Goal: Task Accomplishment & Management: Manage account settings

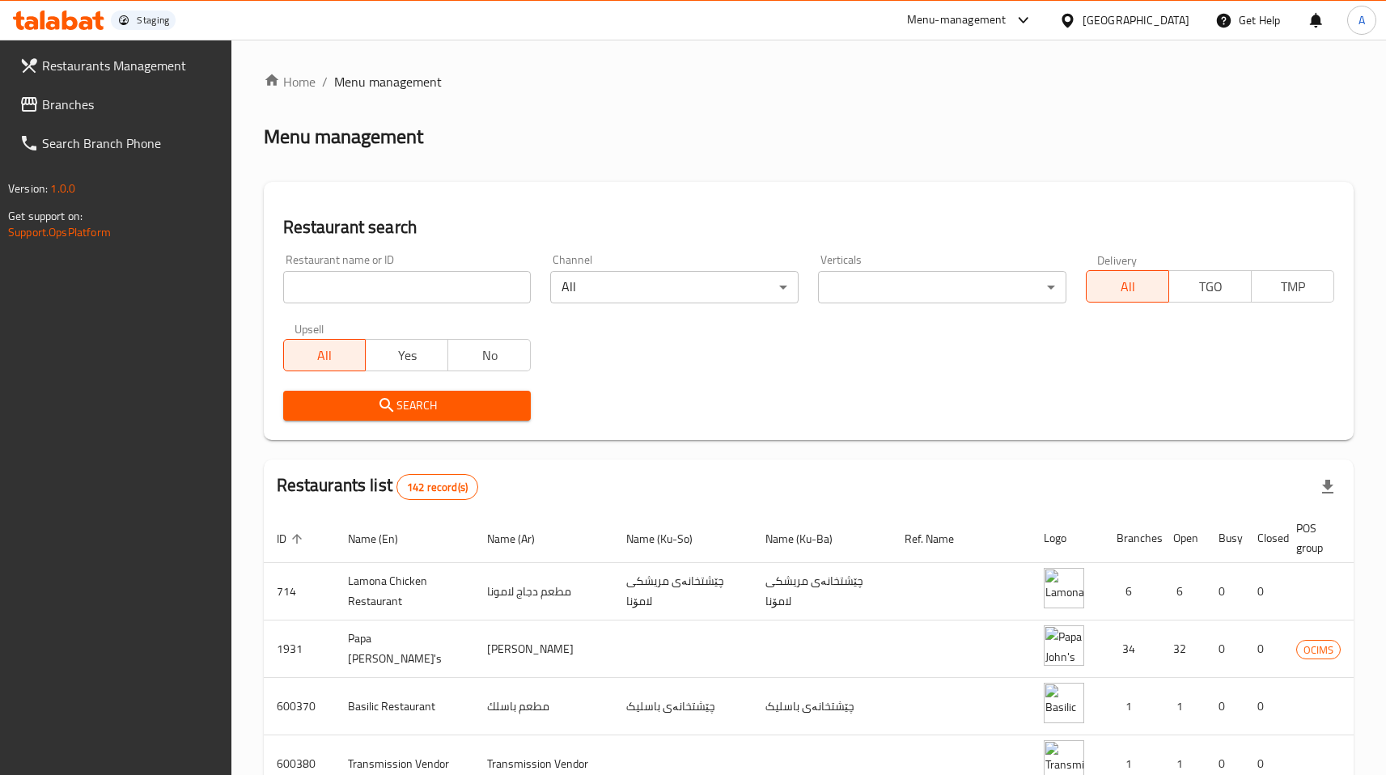
click at [1182, 22] on div "[GEOGRAPHIC_DATA]" at bounding box center [1136, 20] width 107 height 18
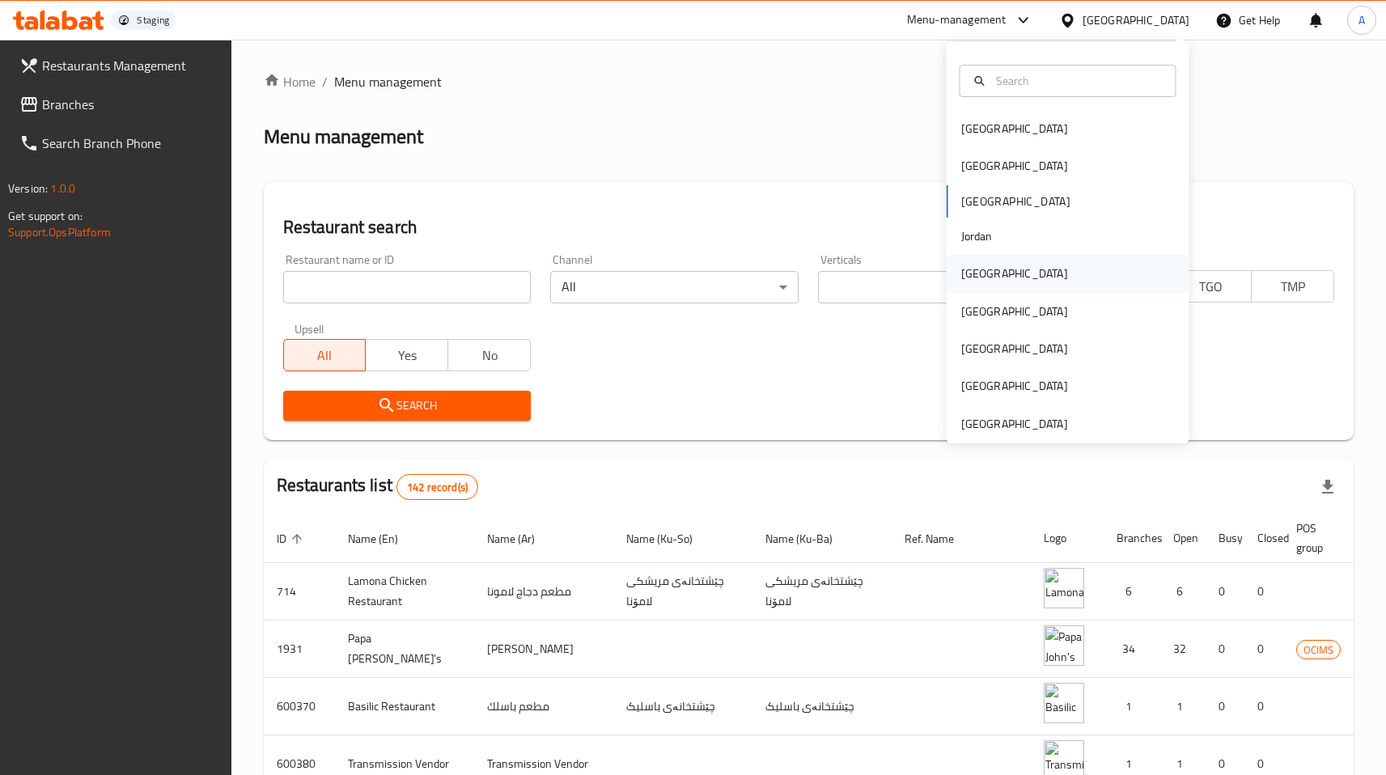
click at [974, 278] on div "[GEOGRAPHIC_DATA]" at bounding box center [1014, 274] width 107 height 18
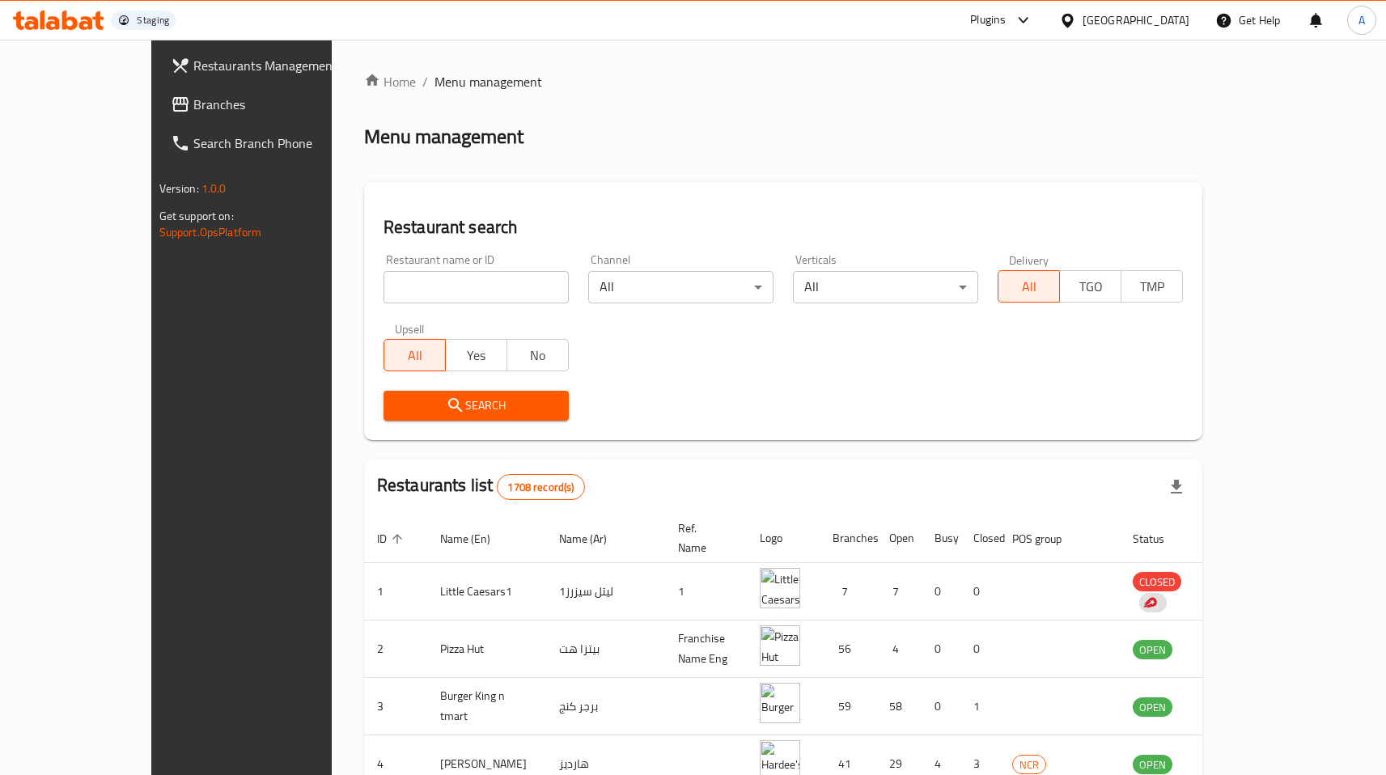
click at [439, 299] on input "search" at bounding box center [475, 287] width 185 height 32
type input "5 napkin"
click at [436, 409] on span "Search" at bounding box center [475, 406] width 159 height 20
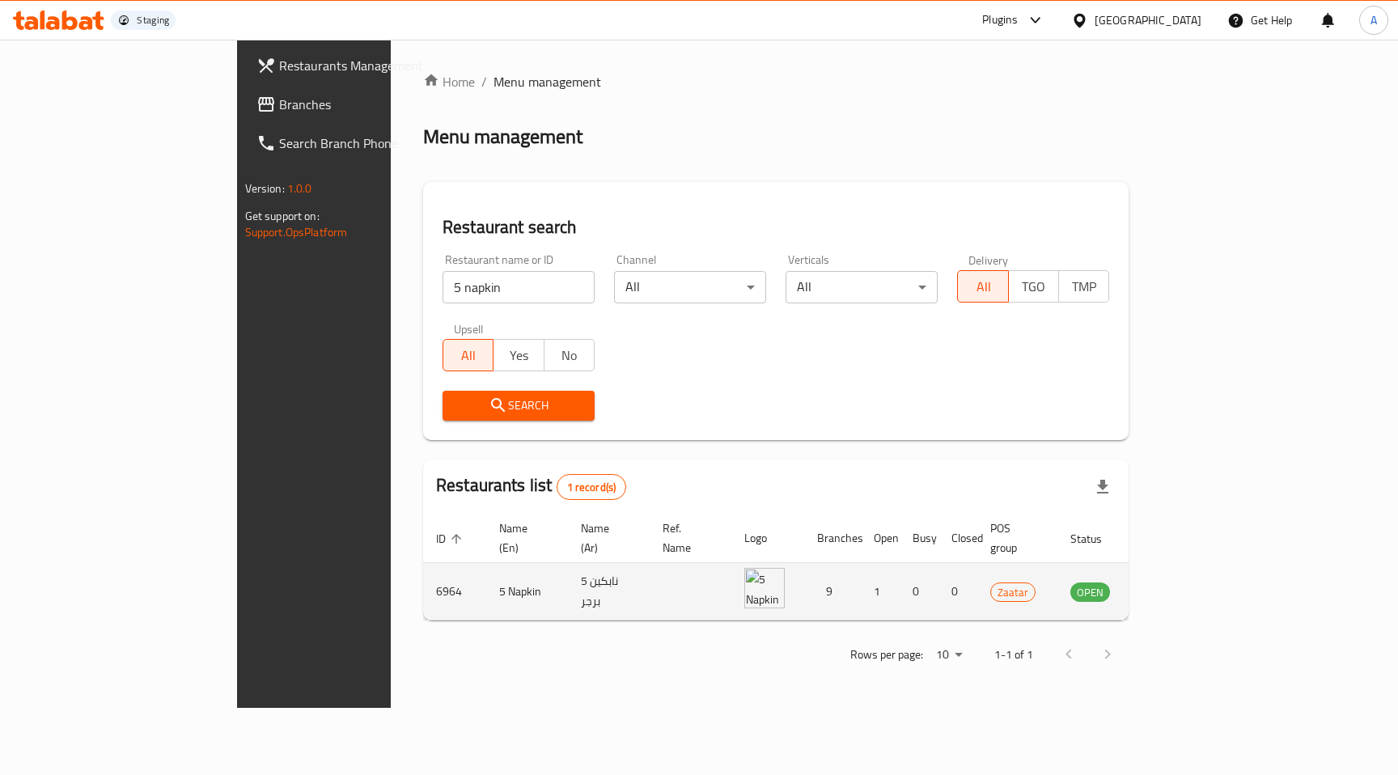
click at [1175, 582] on icon "enhanced table" at bounding box center [1164, 591] width 19 height 19
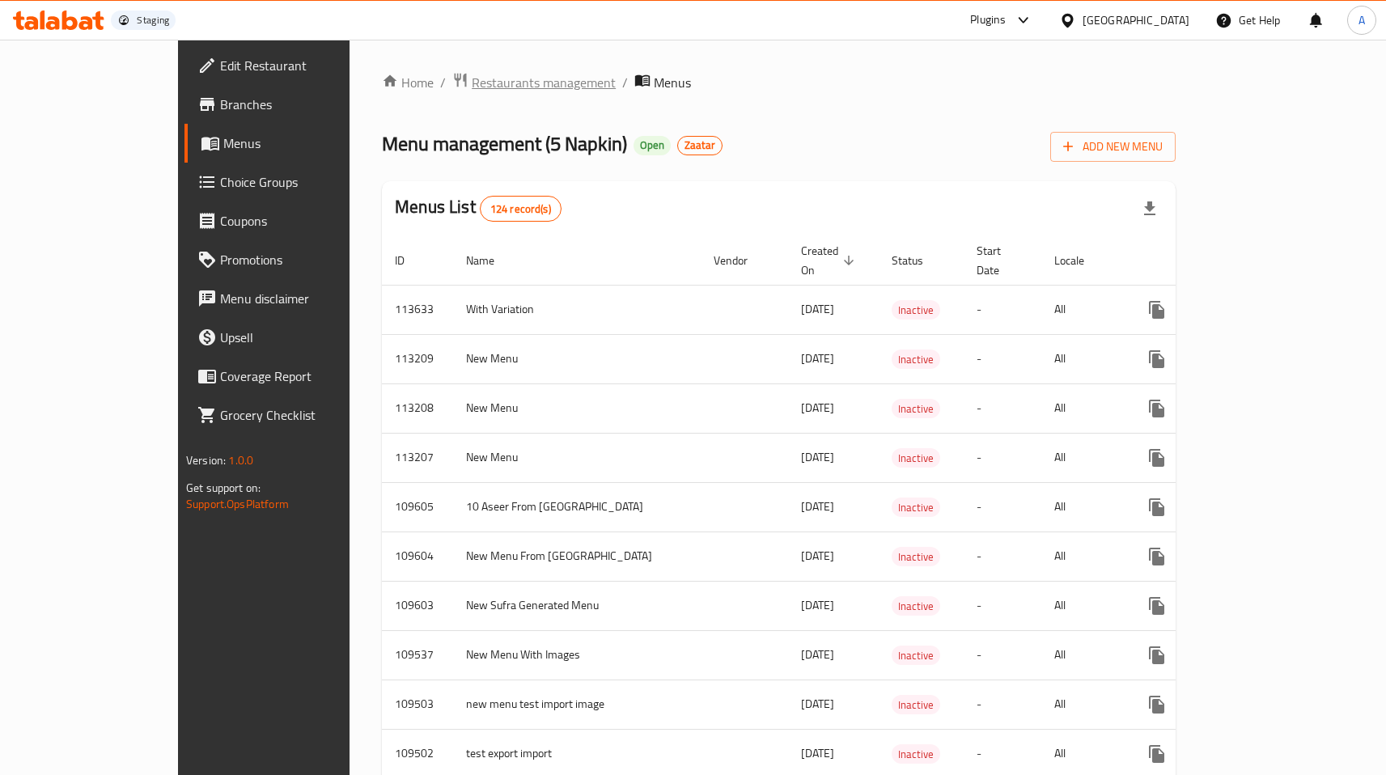
click at [472, 88] on span "Restaurants management" at bounding box center [544, 82] width 144 height 19
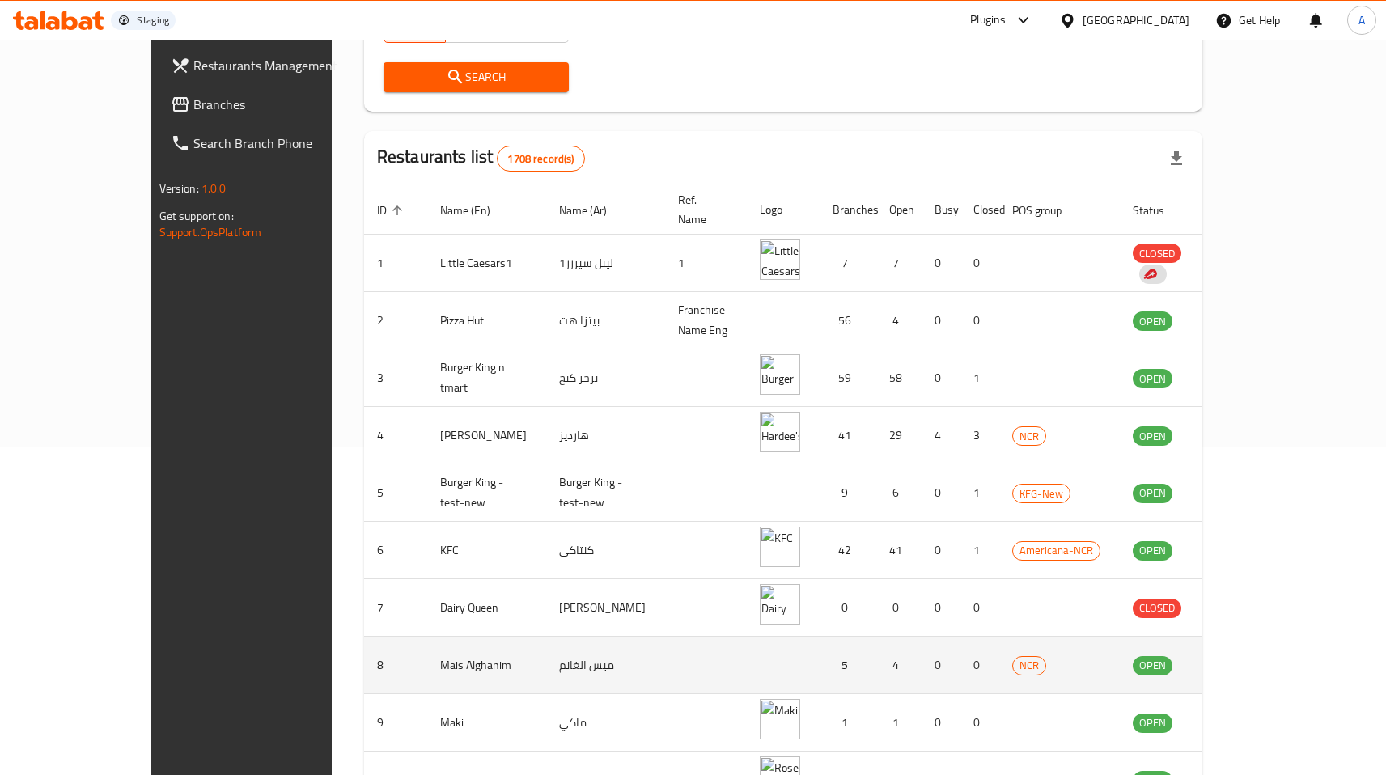
scroll to position [410, 0]
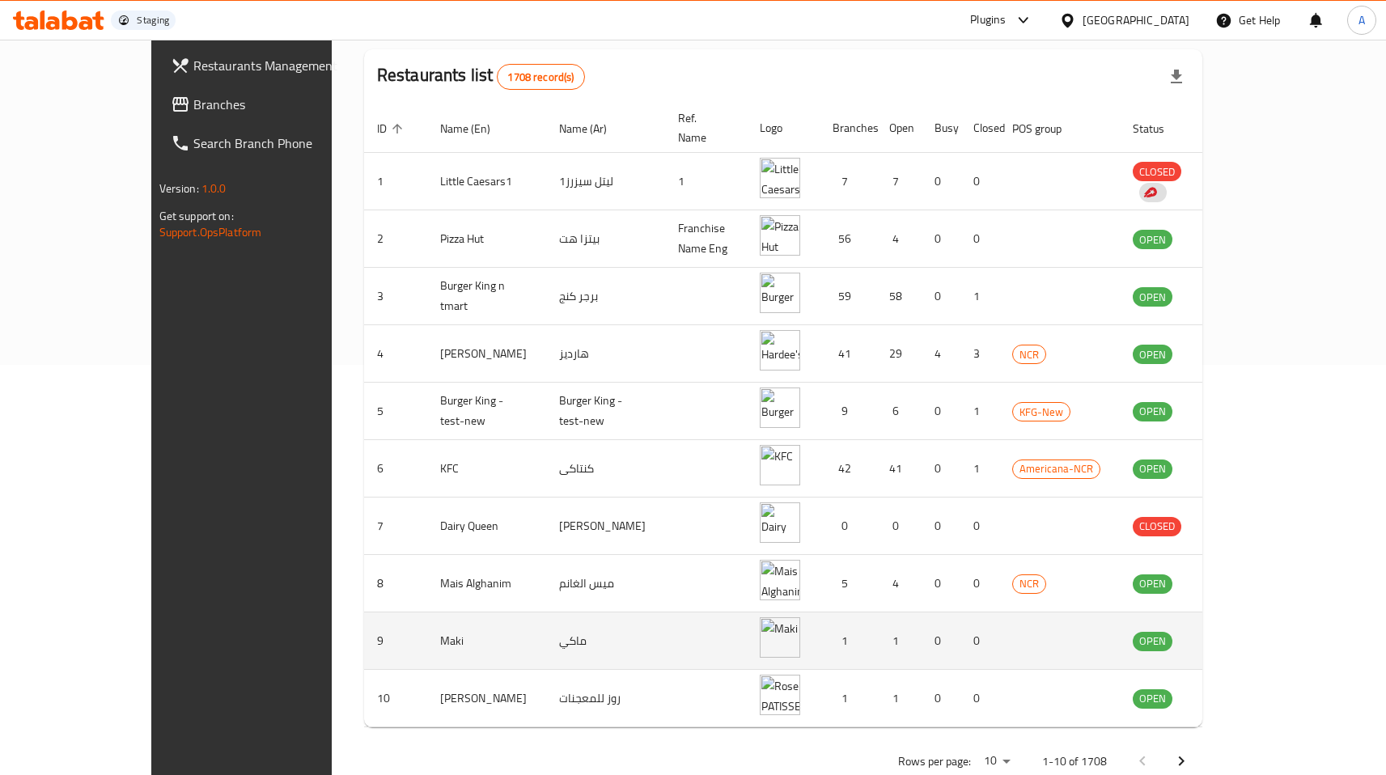
click at [1236, 635] on icon "enhanced table" at bounding box center [1227, 642] width 18 height 14
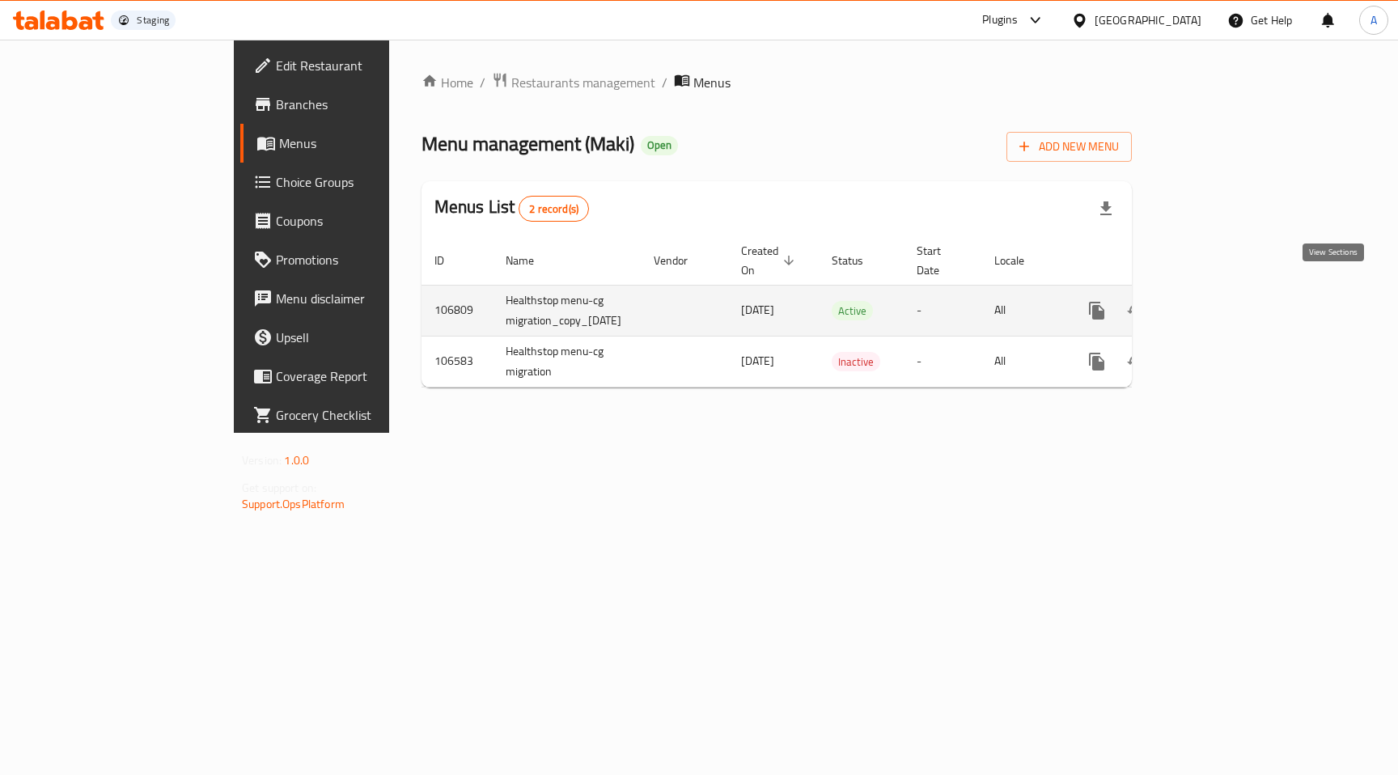
click at [1233, 294] on link "enhanced table" at bounding box center [1213, 310] width 39 height 39
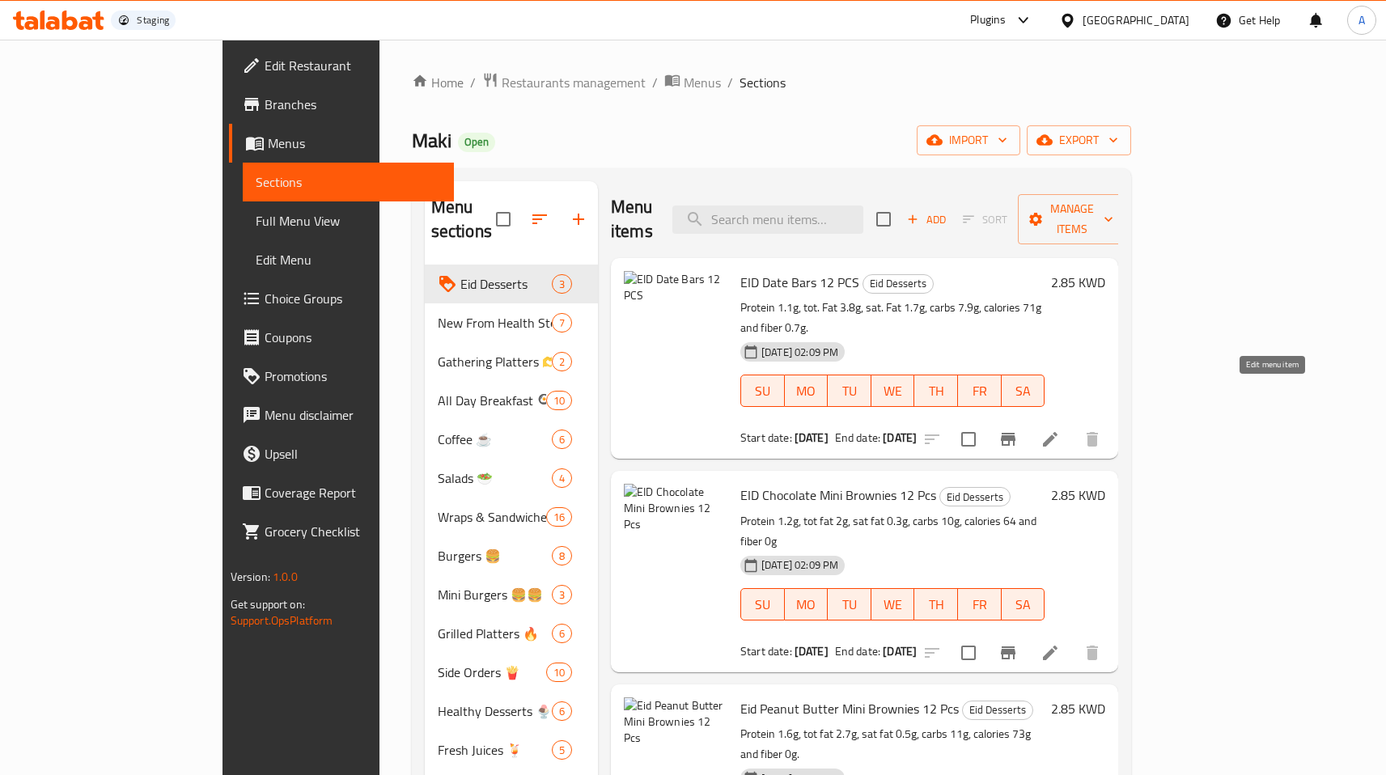
click at [1057, 432] on icon at bounding box center [1050, 439] width 15 height 15
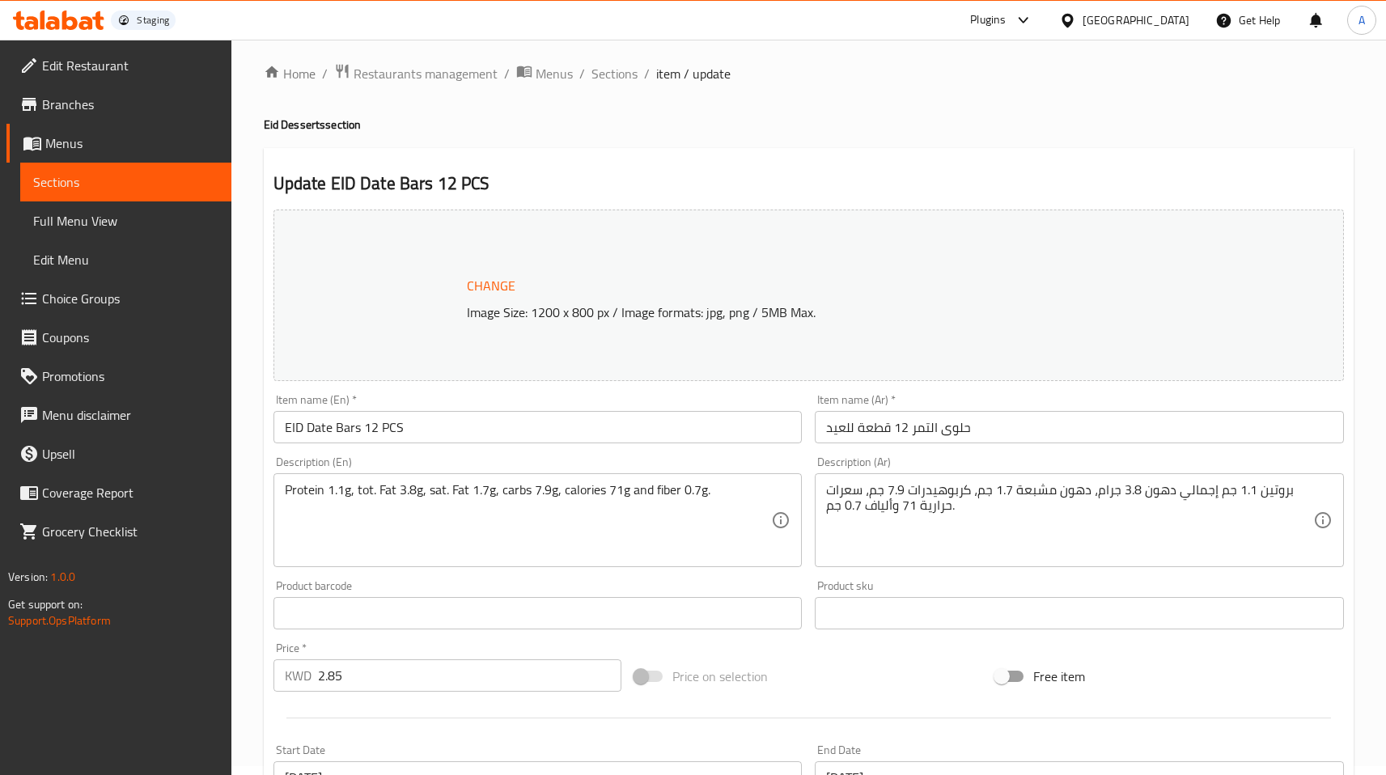
scroll to position [10, 0]
click at [78, 107] on span "Branches" at bounding box center [130, 104] width 176 height 19
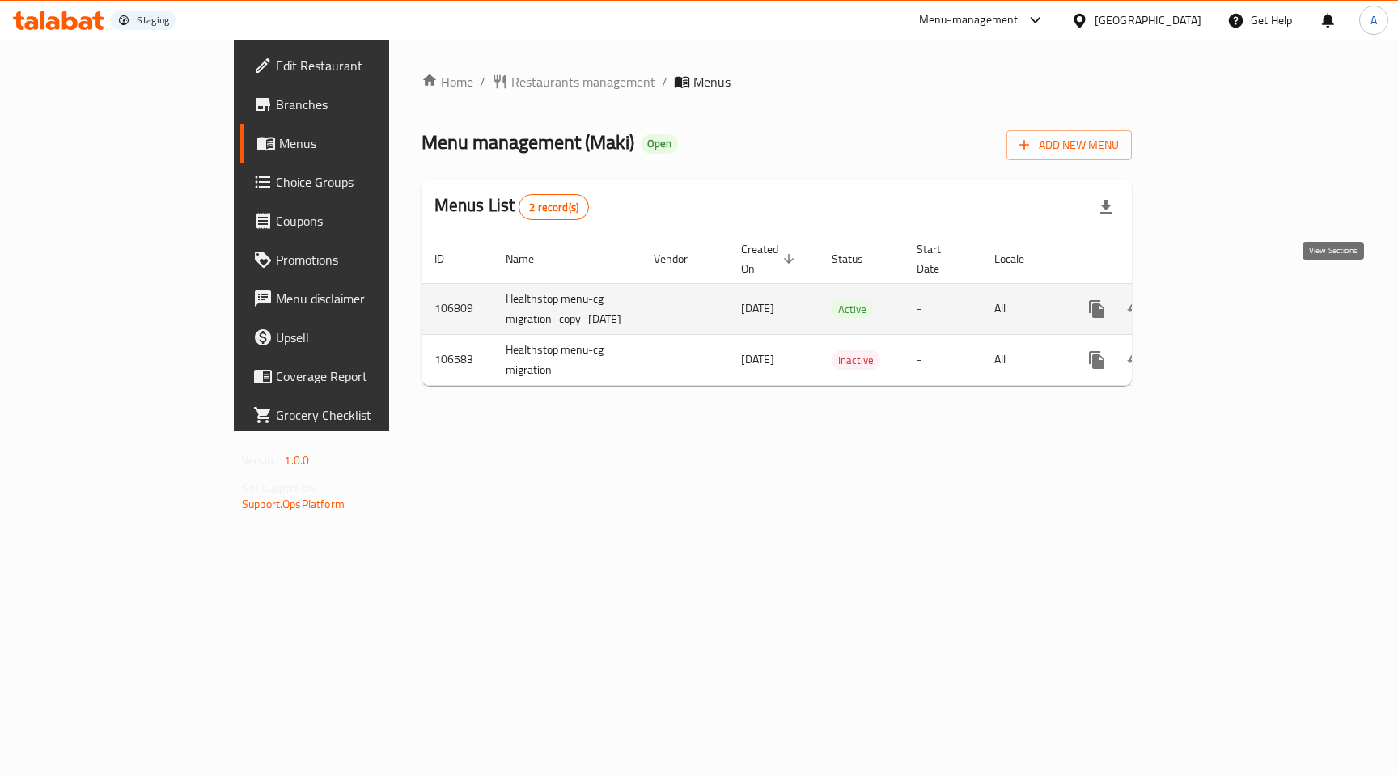
click at [1223, 299] on icon "enhanced table" at bounding box center [1213, 308] width 19 height 19
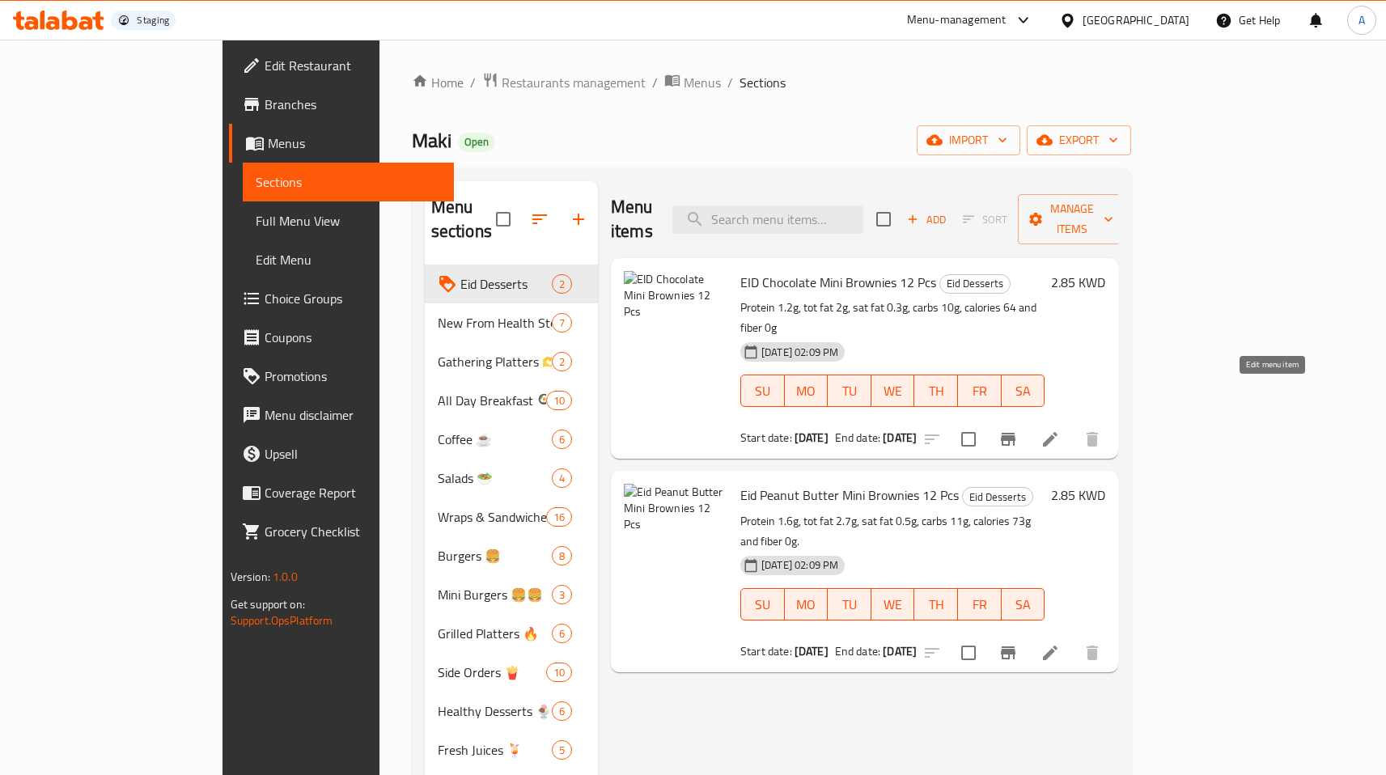
click at [1060, 430] on icon at bounding box center [1049, 439] width 19 height 19
